Goal: Task Accomplishment & Management: Manage account settings

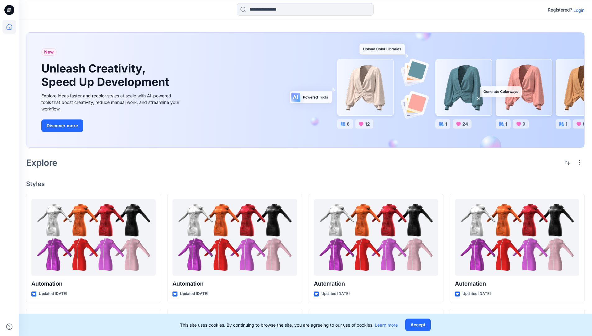
click at [578, 10] on p "Login" at bounding box center [578, 10] width 11 height 7
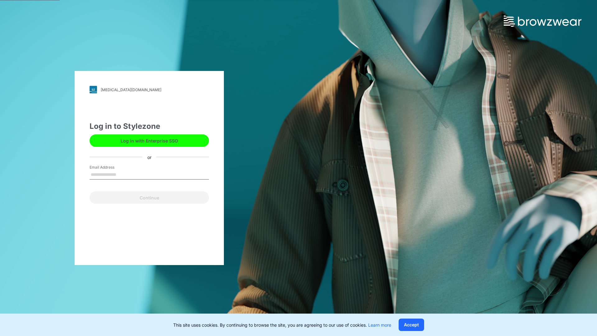
click at [123, 174] on input "Email Address" at bounding box center [149, 174] width 119 height 9
type input "**********"
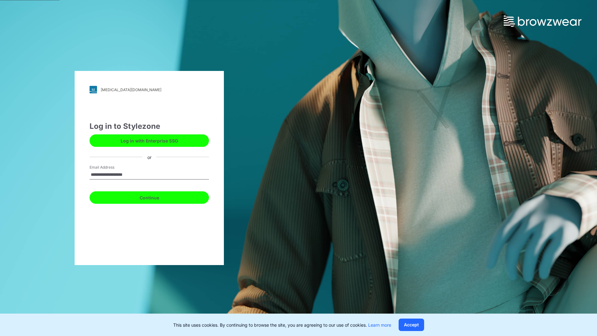
click at [156, 196] on button "Continue" at bounding box center [149, 197] width 119 height 12
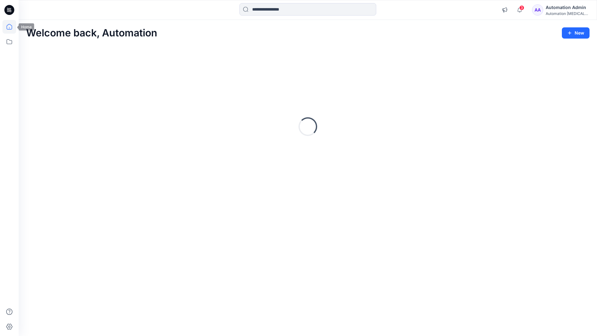
click at [12, 27] on icon at bounding box center [10, 27] width 6 height 6
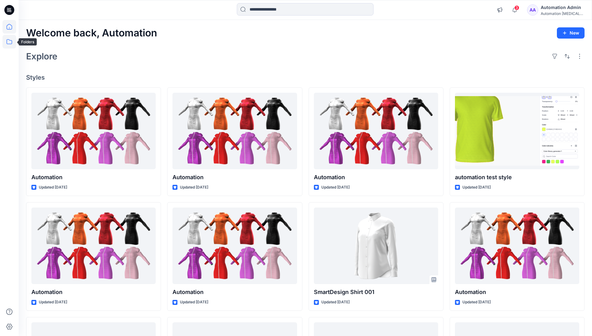
click at [10, 43] on icon at bounding box center [9, 42] width 14 height 14
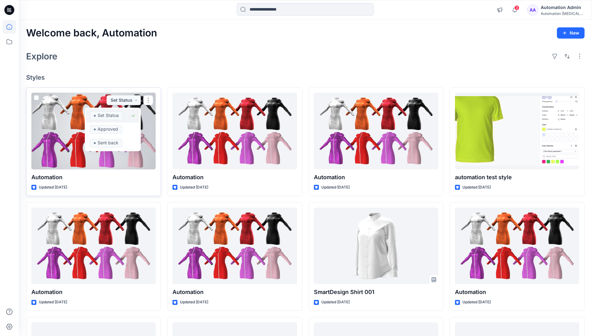
click at [122, 113] on span "Set Status" at bounding box center [106, 115] width 33 height 9
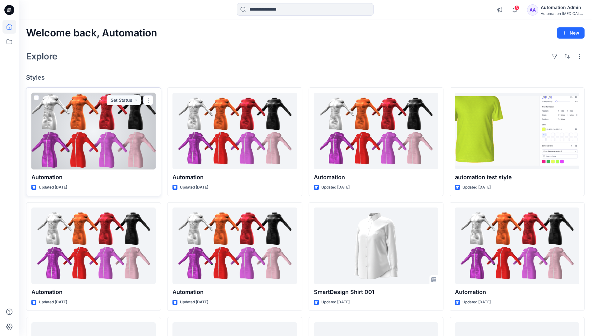
click at [559, 10] on div "Automation Admin" at bounding box center [563, 7] width 44 height 7
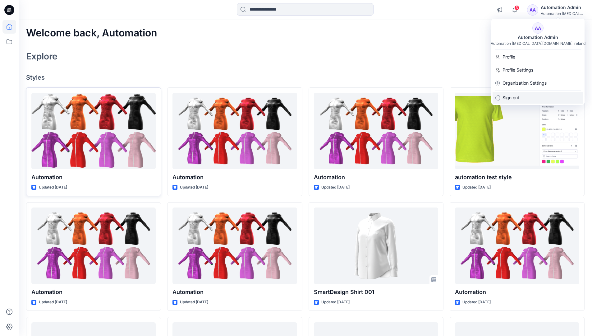
click at [516, 98] on p "Sign out" at bounding box center [511, 98] width 17 height 12
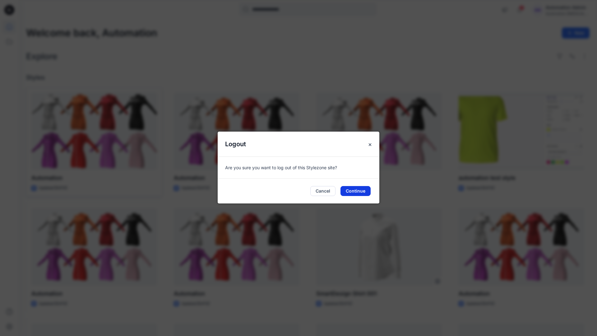
click at [359, 189] on button "Continue" at bounding box center [355, 191] width 30 height 10
